Goal: Information Seeking & Learning: Learn about a topic

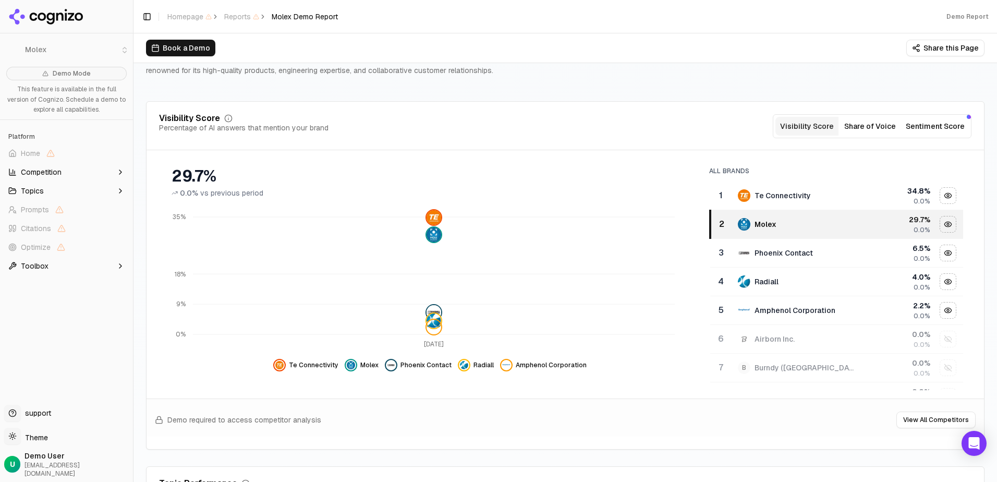
scroll to position [104, 0]
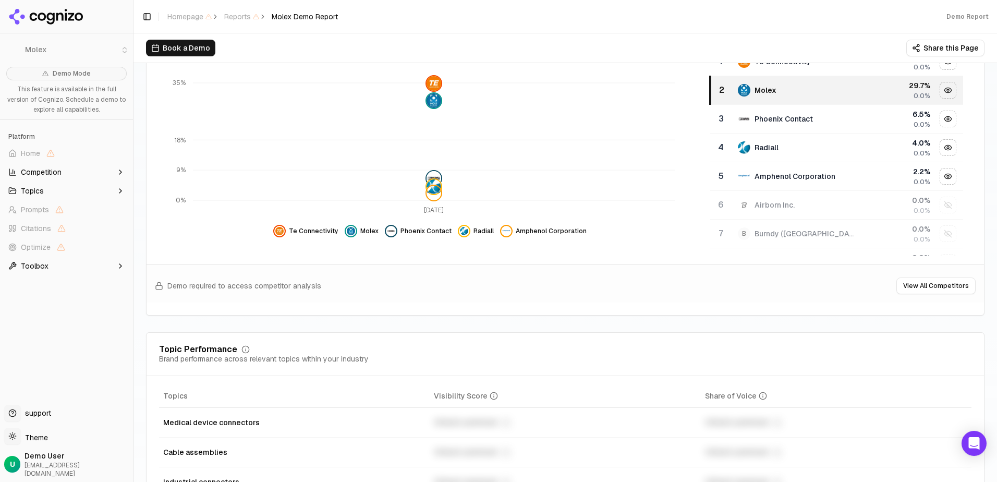
scroll to position [0, 0]
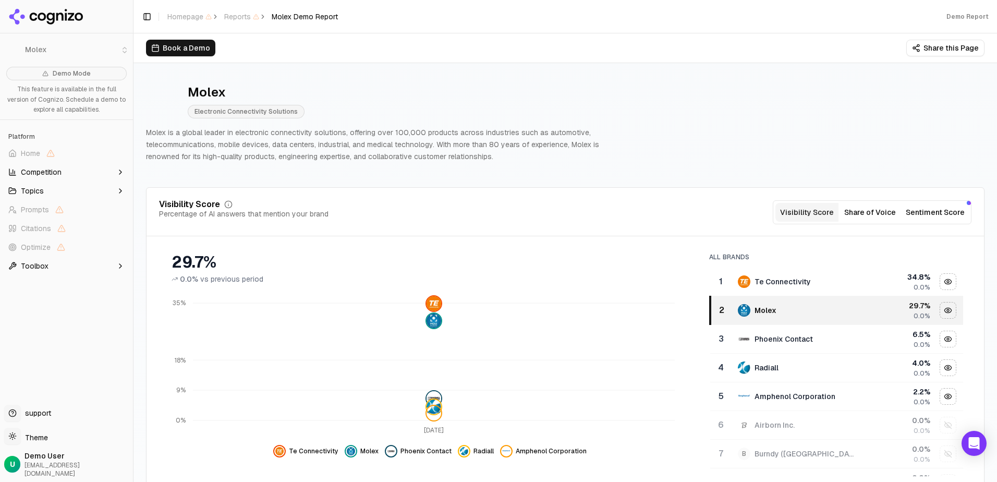
click at [883, 212] on button "Share of Voice" at bounding box center [870, 212] width 63 height 19
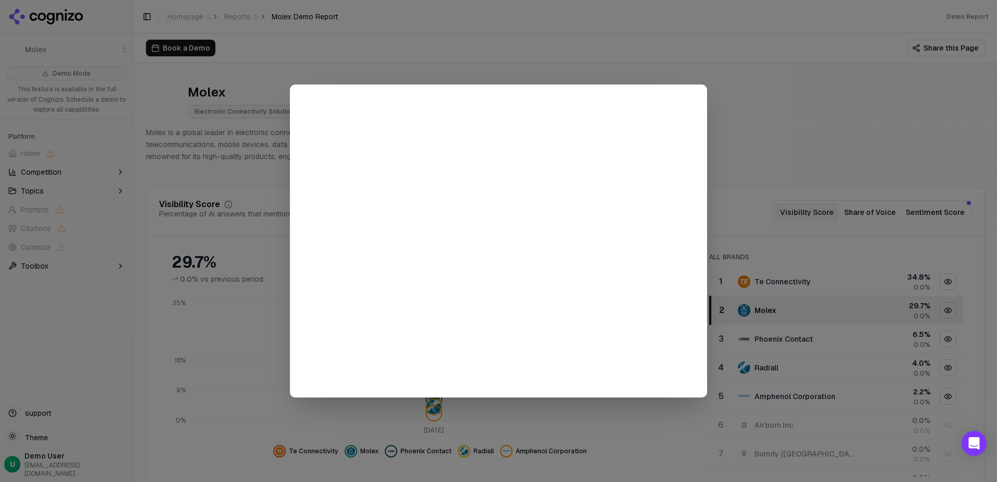
click at [881, 153] on div at bounding box center [498, 241] width 997 height 482
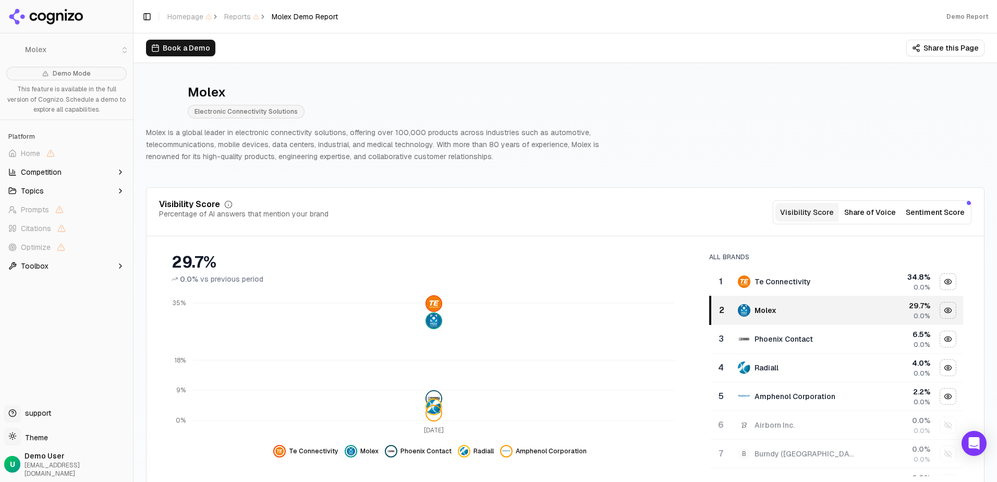
click at [916, 213] on button "Sentiment Score" at bounding box center [935, 212] width 67 height 19
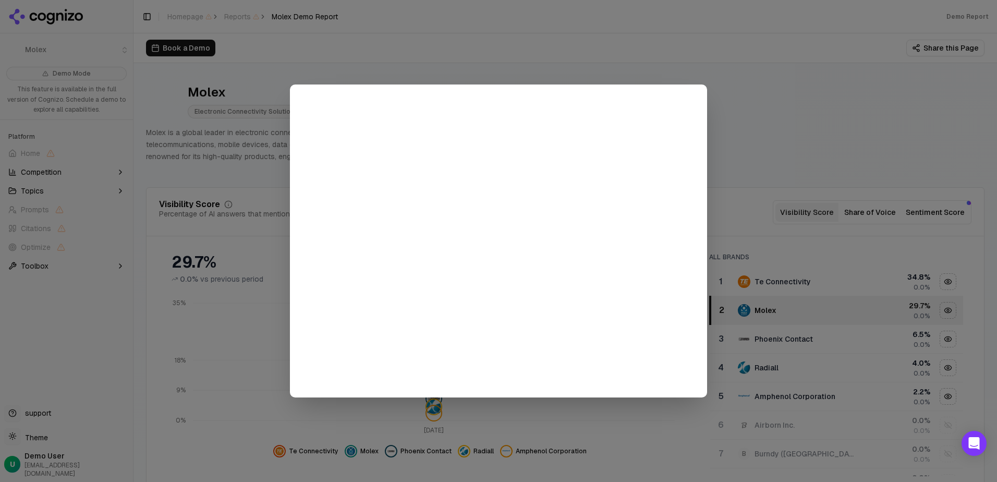
click at [881, 171] on div at bounding box center [498, 241] width 997 height 482
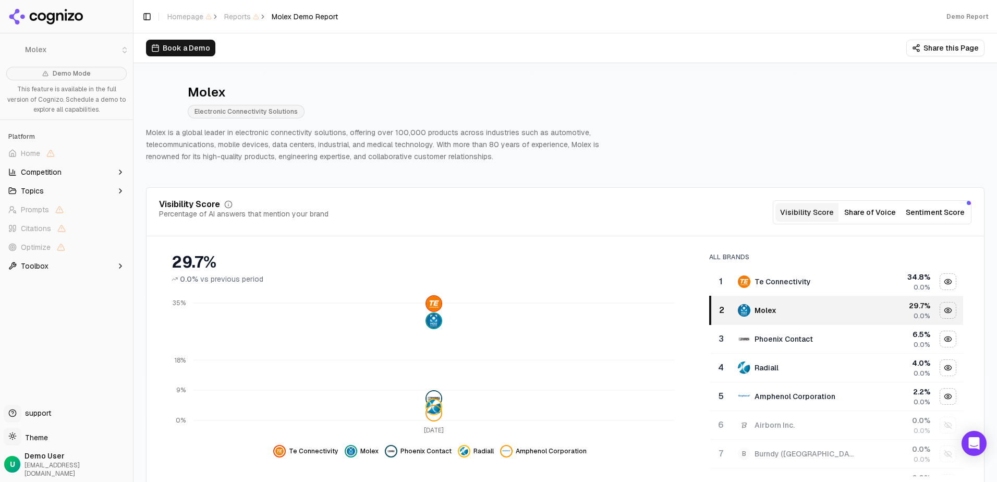
click at [933, 52] on button "Share this Page" at bounding box center [945, 48] width 78 height 17
click at [450, 213] on div "Visibility Score Percentage of AI answers that mention your brand Visibility Sc…" at bounding box center [565, 212] width 812 height 24
click at [102, 170] on button "Competition" at bounding box center [66, 172] width 125 height 17
click at [79, 244] on button "Topics" at bounding box center [66, 241] width 125 height 17
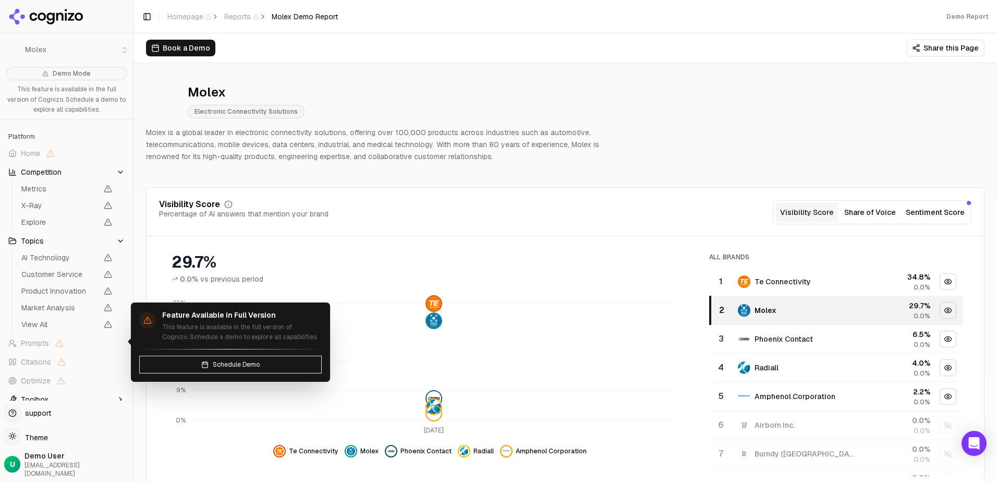
scroll to position [3, 0]
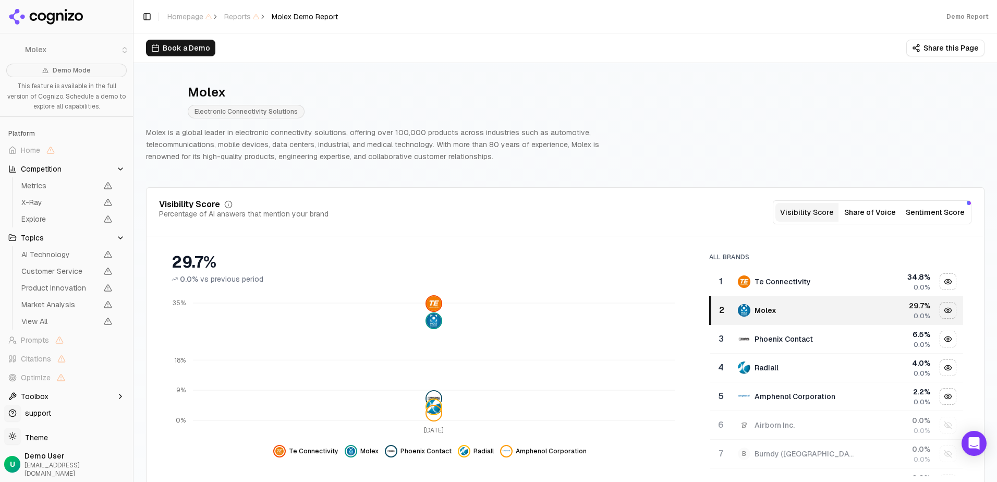
click at [77, 397] on button "Toolbox" at bounding box center [66, 396] width 125 height 17
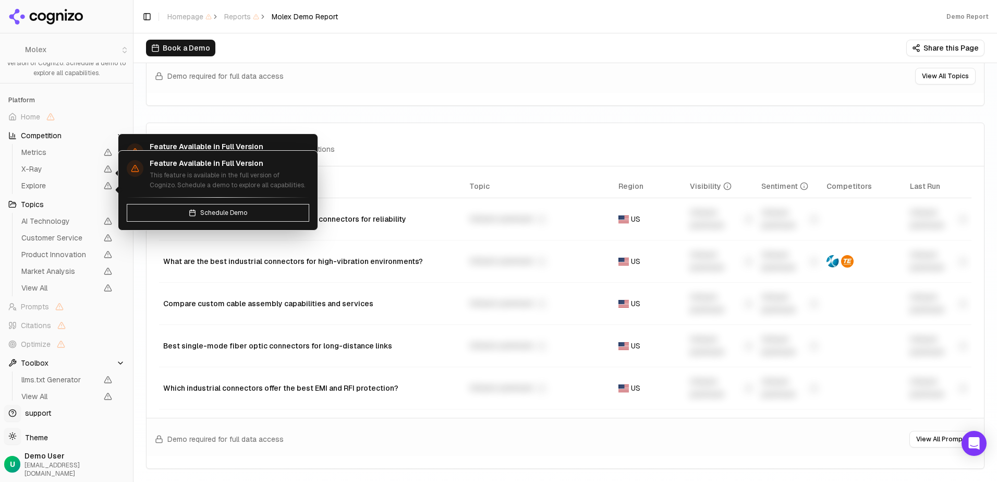
scroll to position [0, 0]
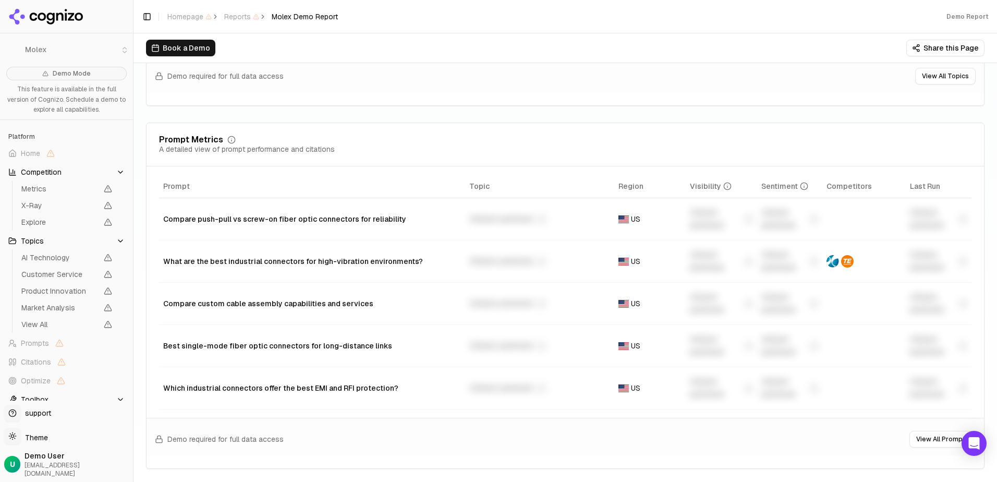
click at [32, 445] on html "Molex Demo Mode This feature is available in the full version of Cognizo. Sched…" at bounding box center [498, 241] width 997 height 482
click at [423, 79] on html "Molex Demo Mode This feature is available in the full version of Cognizo. Sched…" at bounding box center [498, 241] width 997 height 482
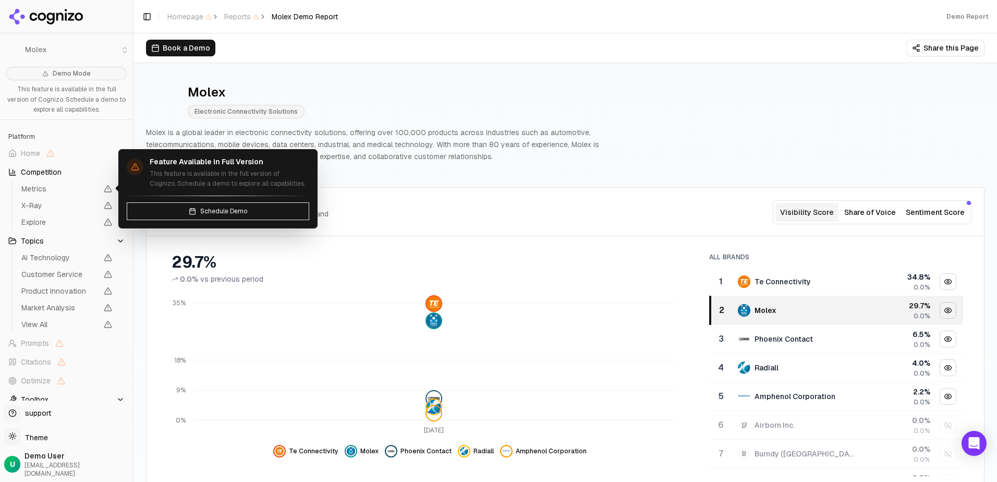
click at [212, 211] on span "Schedule Demo" at bounding box center [223, 211] width 47 height 8
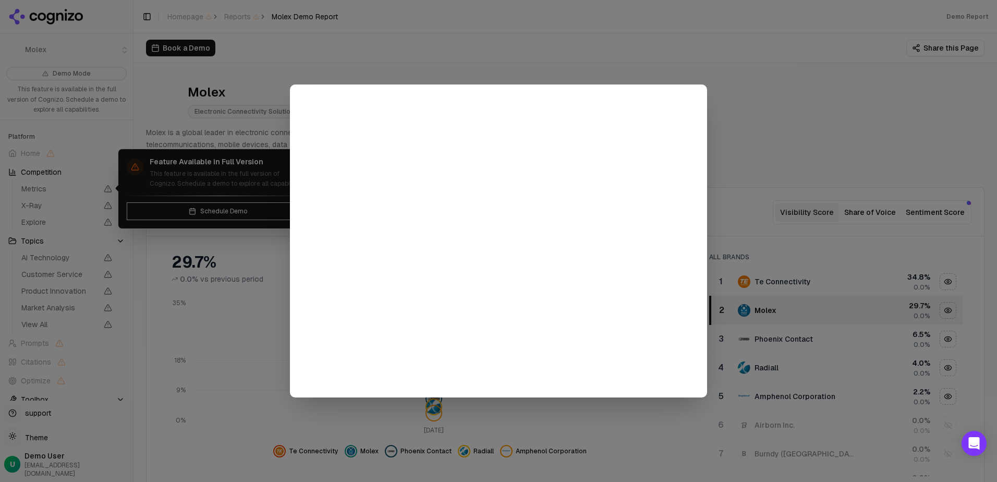
click at [708, 67] on div at bounding box center [498, 241] width 997 height 482
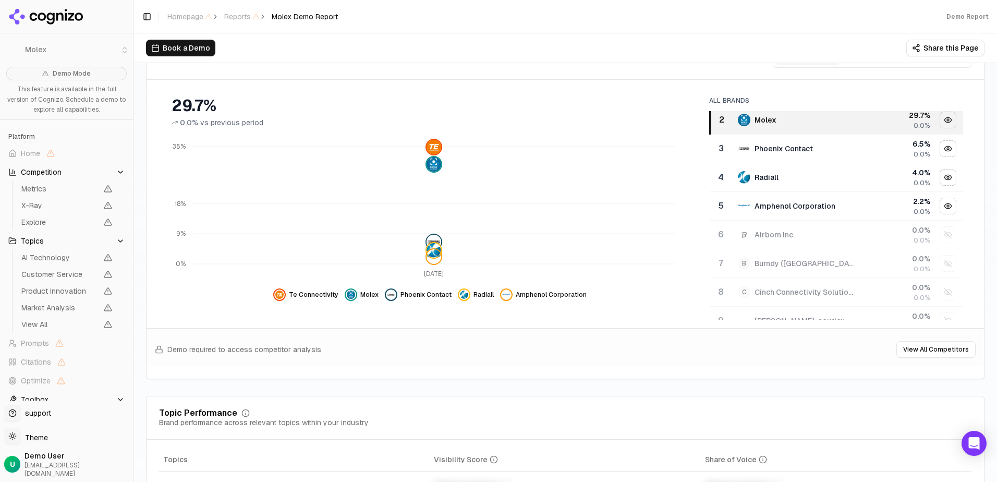
scroll to position [52, 0]
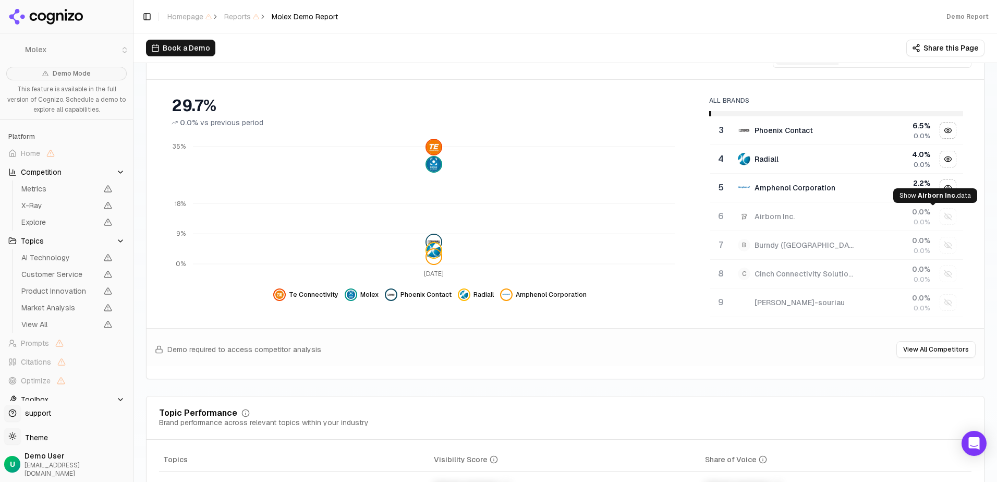
click at [940, 215] on div "Show airborn inc. data" at bounding box center [948, 217] width 16 height 16
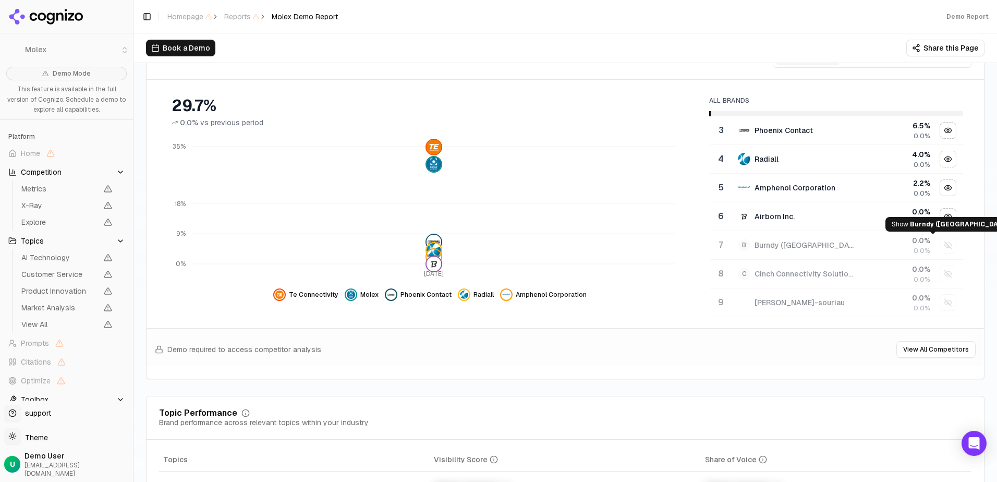
click at [940, 240] on div "Show burndy (mersen) data" at bounding box center [948, 245] width 16 height 16
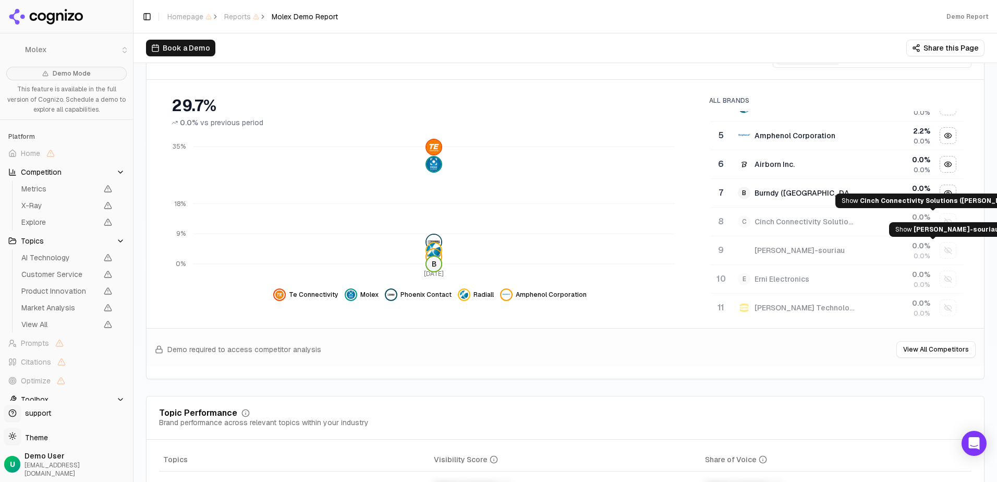
click at [940, 219] on div "Show cinch connectivity solutions (hubbell) data" at bounding box center [948, 222] width 16 height 16
click at [940, 242] on button "Show eaton-souriau data" at bounding box center [948, 250] width 17 height 17
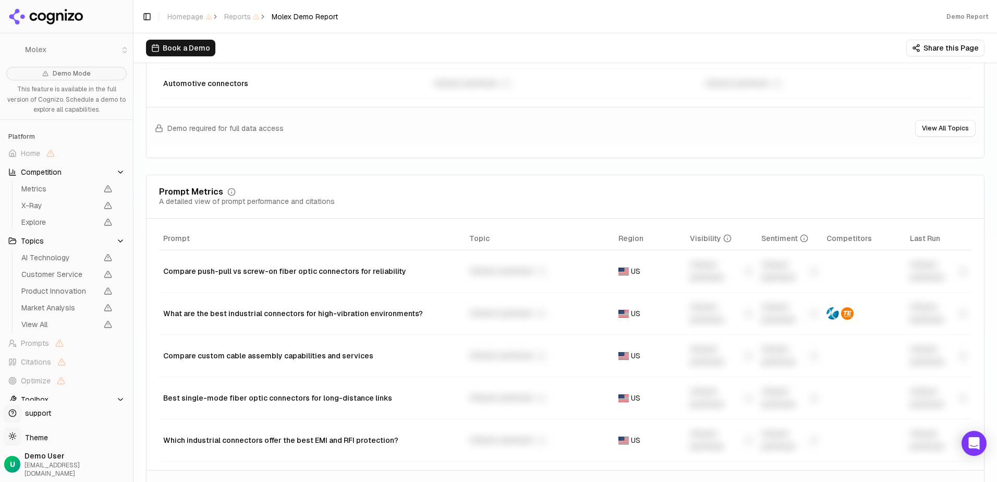
scroll to position [782, 0]
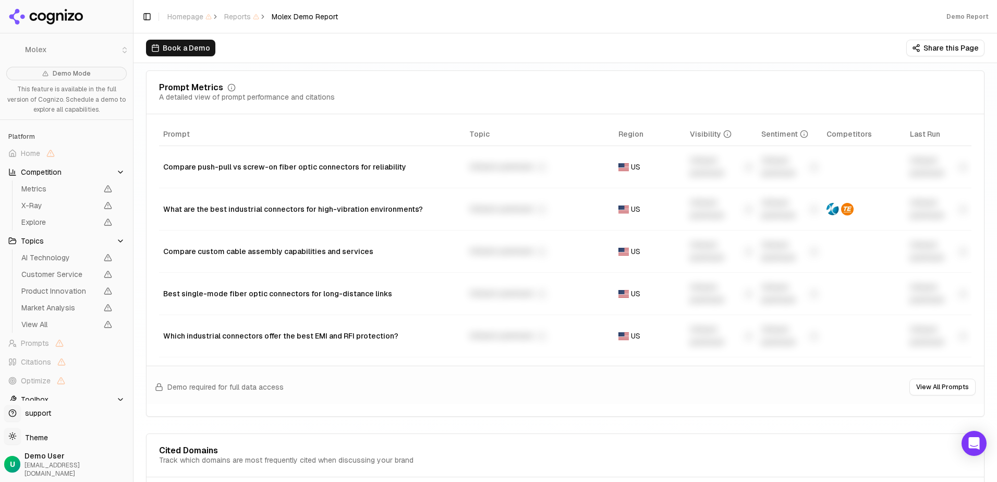
click at [124, 49] on li "Molex" at bounding box center [66, 50] width 133 height 25
